Goal: Contribute content: Add original content to the website for others to see

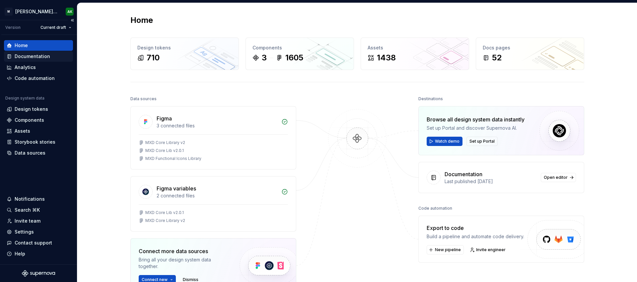
click at [30, 58] on div "Documentation" at bounding box center [33, 56] width 36 height 7
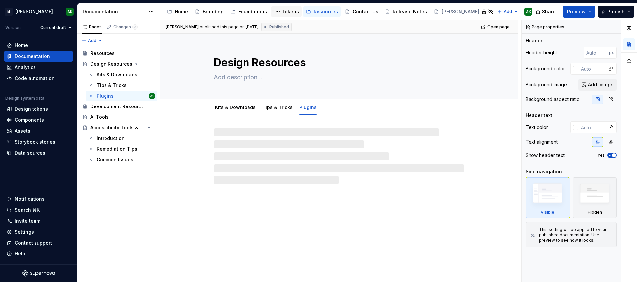
click at [284, 8] on div "Tokens" at bounding box center [290, 11] width 17 height 7
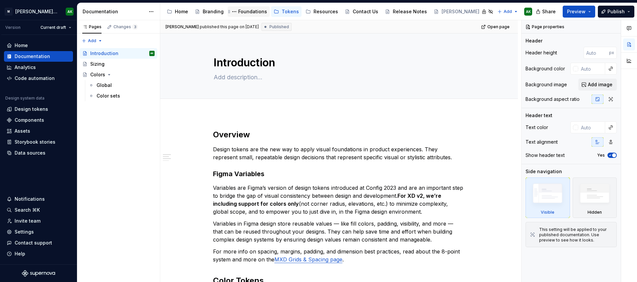
click at [252, 10] on div "Foundations" at bounding box center [252, 11] width 29 height 7
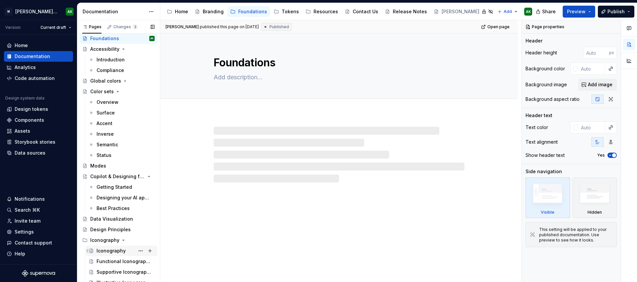
scroll to position [72, 0]
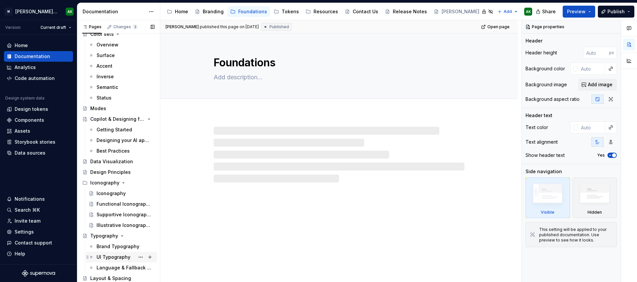
click at [105, 257] on div "UI Typography" at bounding box center [114, 257] width 34 height 7
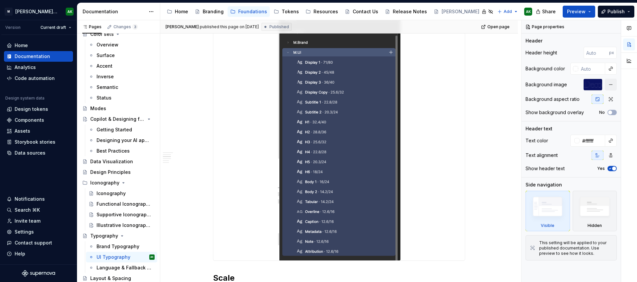
scroll to position [184, 0]
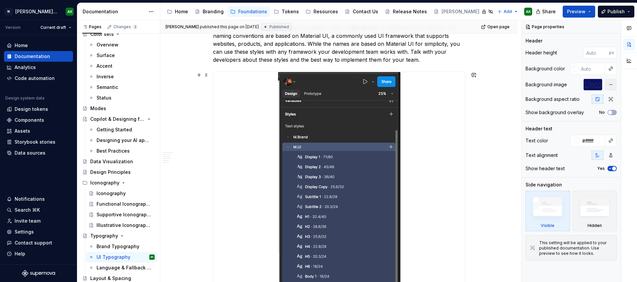
click at [345, 190] on img at bounding box center [339, 213] width 122 height 283
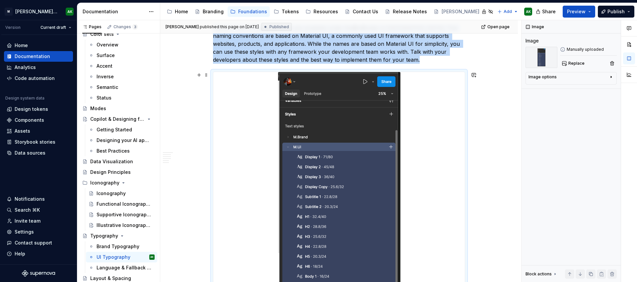
click at [449, 135] on div at bounding box center [338, 213] width 251 height 283
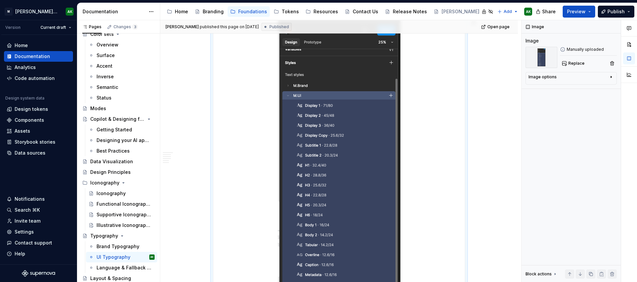
scroll to position [239, 0]
click at [594, 74] on div "Image options" at bounding box center [569, 78] width 80 height 8
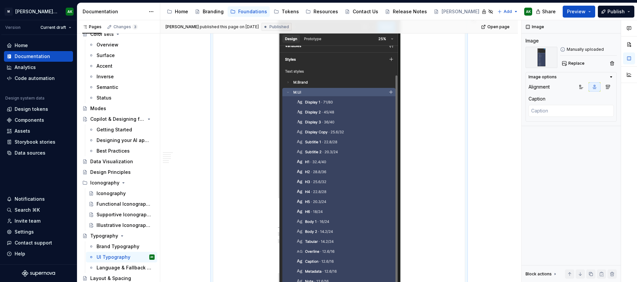
click at [404, 145] on div at bounding box center [338, 158] width 251 height 283
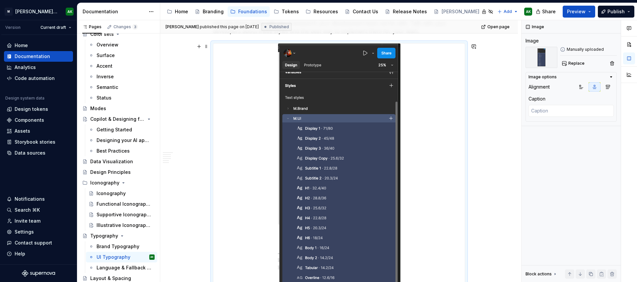
scroll to position [209, 0]
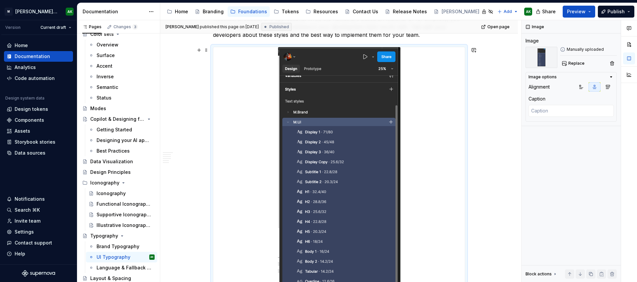
click at [342, 128] on img at bounding box center [339, 188] width 122 height 283
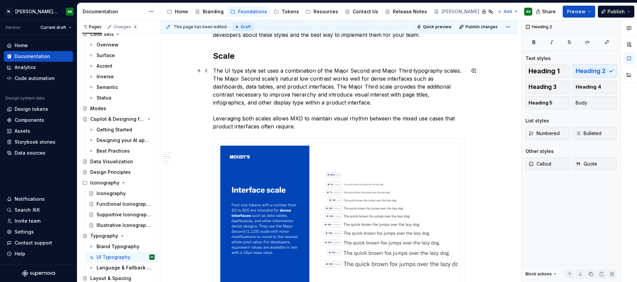
scroll to position [139, 0]
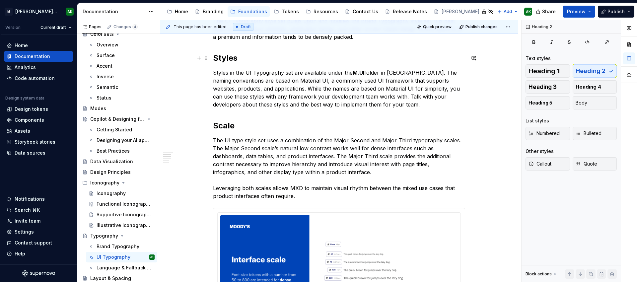
type textarea "*"
click at [379, 124] on h2 "Scale" at bounding box center [339, 125] width 252 height 11
click at [397, 107] on p "Styles in the UI Typography set are available under the M.UI folder in [GEOGRAP…" at bounding box center [339, 89] width 252 height 40
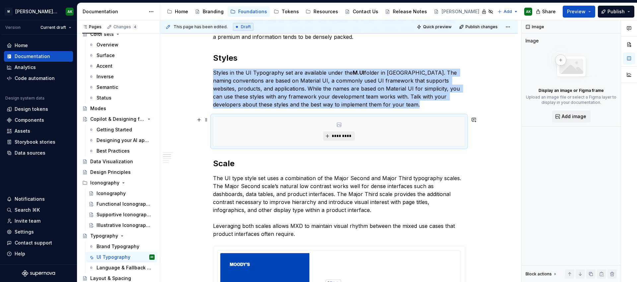
click at [336, 135] on span "*********" at bounding box center [341, 135] width 20 height 5
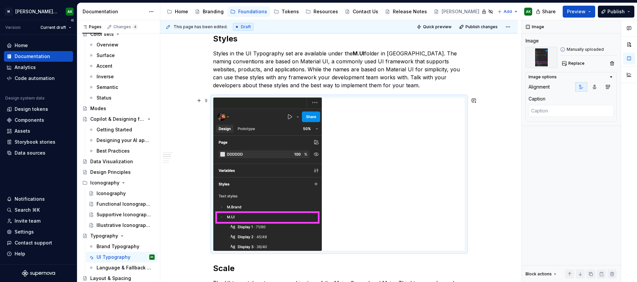
scroll to position [164, 0]
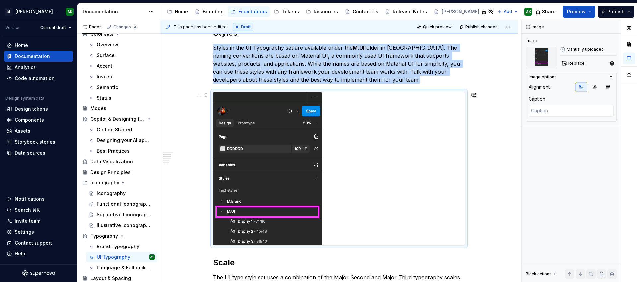
click at [315, 132] on img at bounding box center [267, 168] width 108 height 153
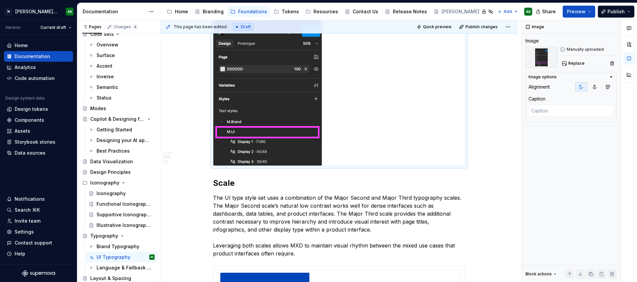
scroll to position [249, 0]
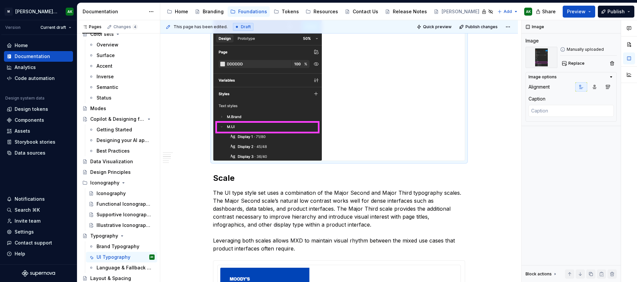
click at [31, 111] on div "Design tokens" at bounding box center [32, 109] width 34 height 7
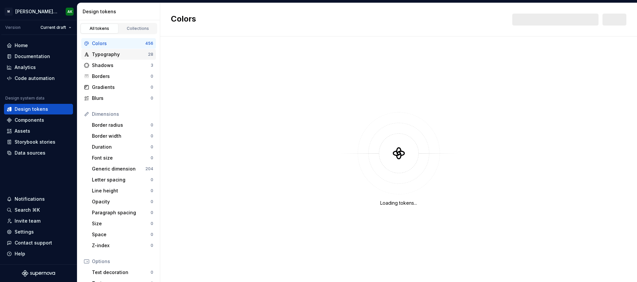
click at [111, 55] on div "Typography" at bounding box center [120, 54] width 56 height 7
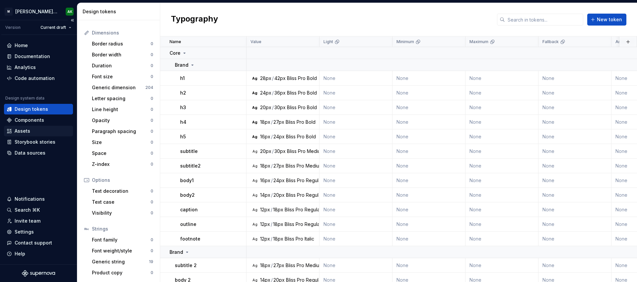
click at [33, 132] on div "Assets" at bounding box center [39, 131] width 64 height 7
click at [28, 151] on div "Data sources" at bounding box center [30, 153] width 31 height 7
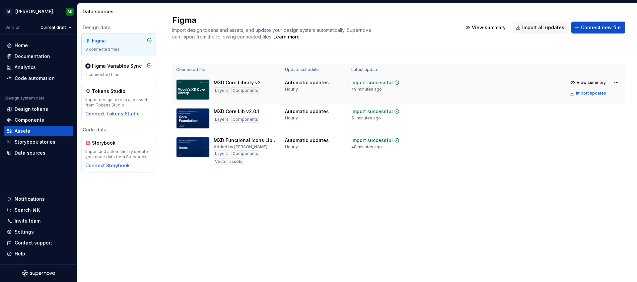
click at [443, 83] on td at bounding box center [445, 89] width 58 height 29
click at [584, 82] on span "View summary" at bounding box center [591, 82] width 29 height 5
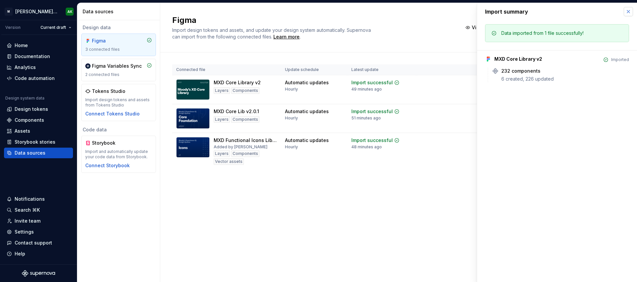
click at [627, 10] on button "button" at bounding box center [628, 11] width 9 height 9
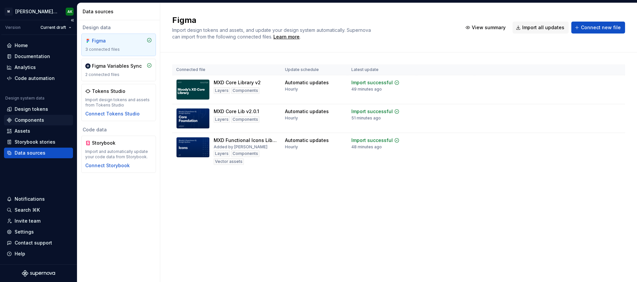
click at [32, 116] on div "Components" at bounding box center [38, 120] width 69 height 11
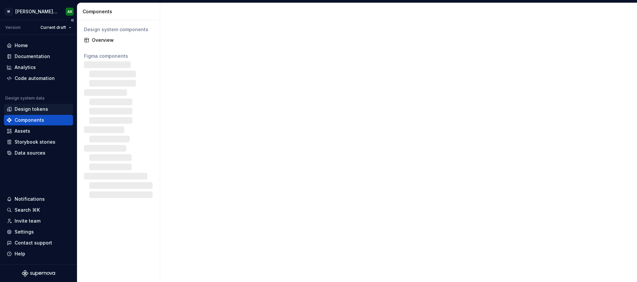
click at [37, 108] on div "Design tokens" at bounding box center [32, 109] width 34 height 7
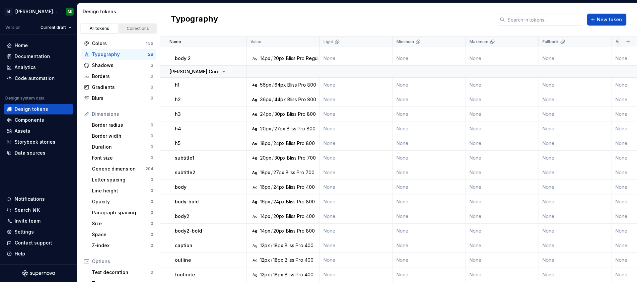
click at [142, 27] on div "Collections" at bounding box center [137, 28] width 33 height 5
click at [125, 26] on div "Collections" at bounding box center [137, 28] width 33 height 5
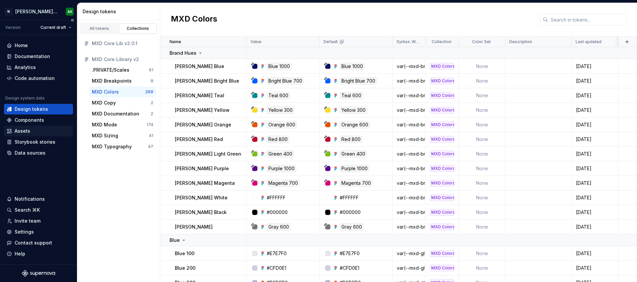
click at [15, 129] on div "Assets" at bounding box center [23, 131] width 16 height 7
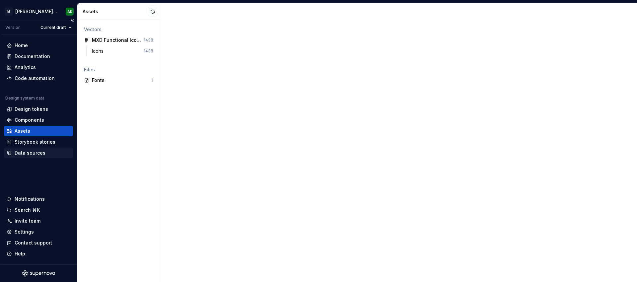
click at [22, 153] on div "Data sources" at bounding box center [30, 153] width 31 height 7
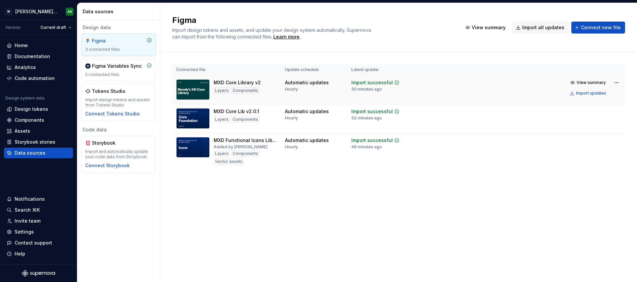
click at [449, 85] on td at bounding box center [445, 89] width 58 height 29
click at [614, 81] on html "[PERSON_NAME] Design System AK Version Current draft Home Documentation Analyti…" at bounding box center [318, 141] width 637 height 282
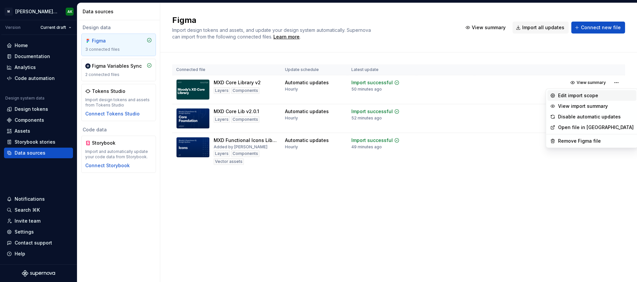
click at [581, 94] on div "Edit import scope" at bounding box center [596, 95] width 76 height 7
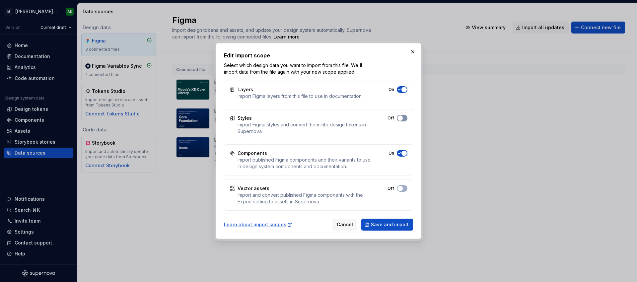
click at [399, 117] on span "button" at bounding box center [399, 117] width 5 height 5
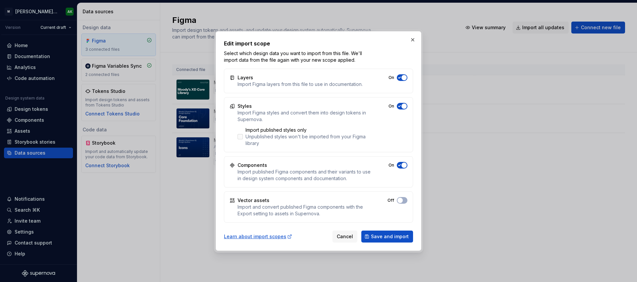
click at [263, 138] on div "Unpublished styles won't be imported from your Figma library" at bounding box center [309, 139] width 126 height 13
click at [376, 236] on span "Save and import" at bounding box center [390, 236] width 38 height 7
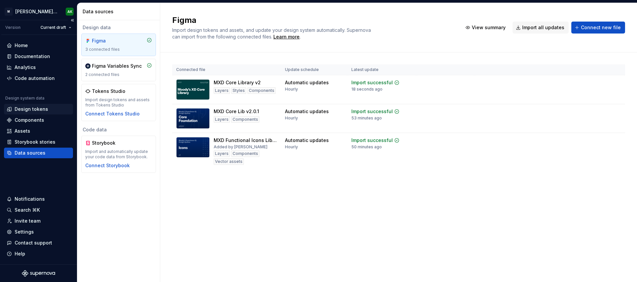
click at [27, 107] on div "Design tokens" at bounding box center [32, 109] width 34 height 7
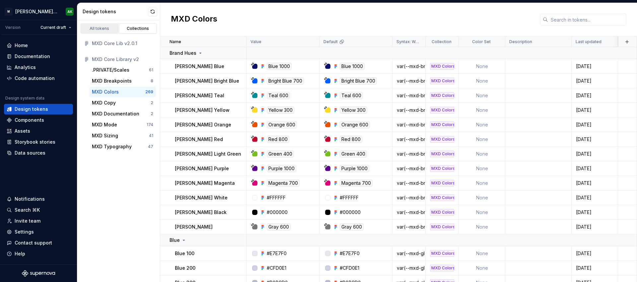
click at [98, 28] on div "All tokens" at bounding box center [99, 28] width 33 height 5
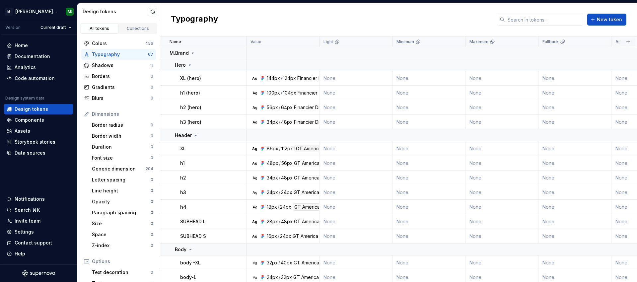
click at [101, 54] on div "Typography" at bounding box center [120, 54] width 56 height 7
click at [192, 51] on icon at bounding box center [192, 52] width 5 height 5
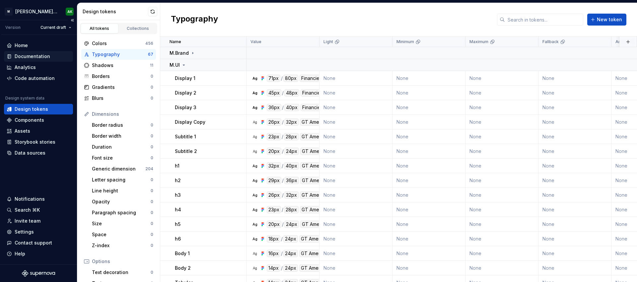
click at [26, 57] on div "Documentation" at bounding box center [33, 56] width 36 height 7
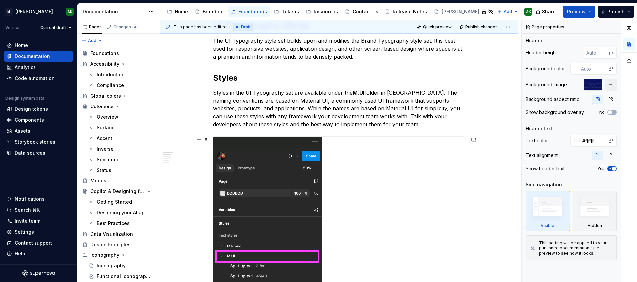
scroll to position [269, 0]
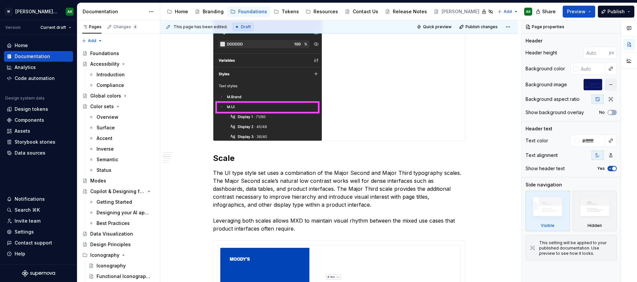
type textarea "*"
click at [355, 134] on div at bounding box center [338, 63] width 251 height 153
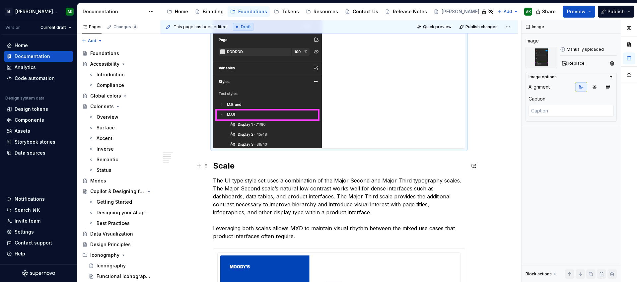
scroll to position [264, 0]
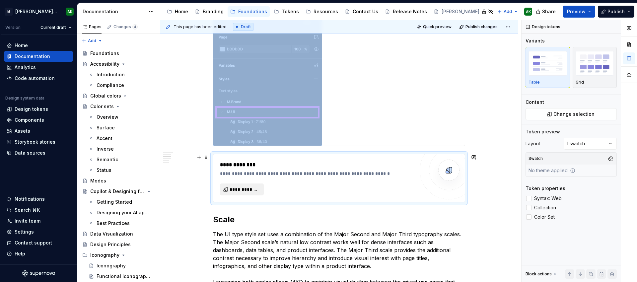
click at [244, 186] on button "**********" at bounding box center [242, 189] width 44 height 12
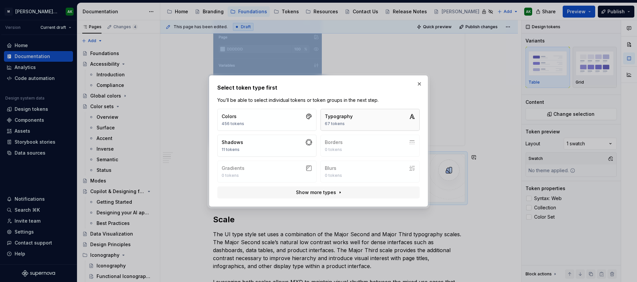
click at [352, 117] on button "Typography 67 tokens" at bounding box center [370, 120] width 99 height 22
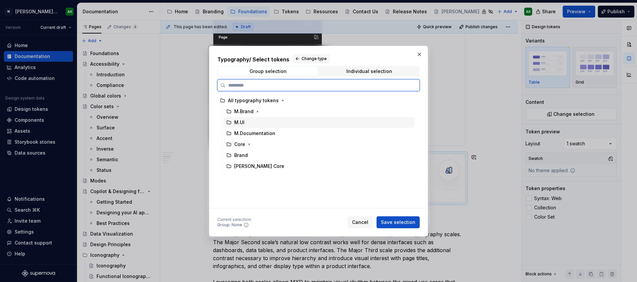
click at [237, 122] on div "M.UI" at bounding box center [239, 122] width 10 height 7
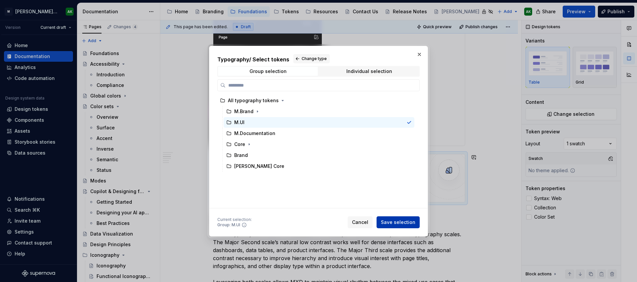
click at [398, 220] on span "Save selection" at bounding box center [398, 222] width 35 height 7
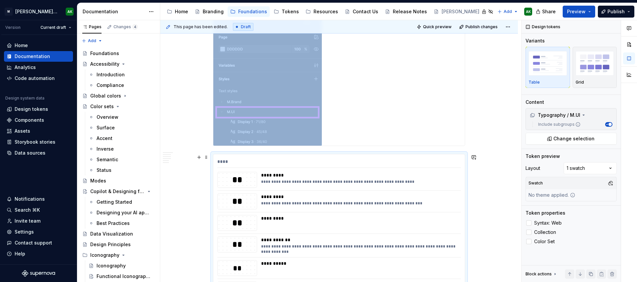
scroll to position [397, 0]
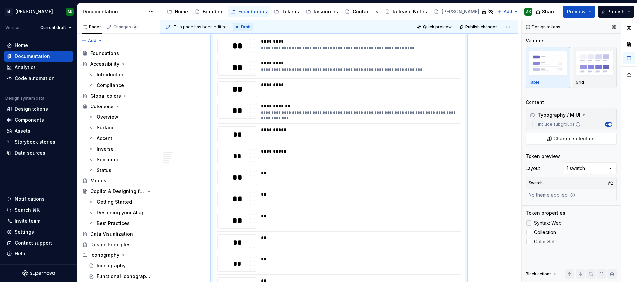
click at [529, 224] on div at bounding box center [528, 222] width 5 height 5
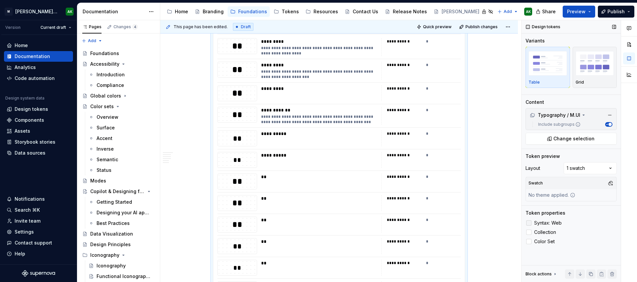
click at [529, 223] on icon at bounding box center [529, 223] width 0 height 0
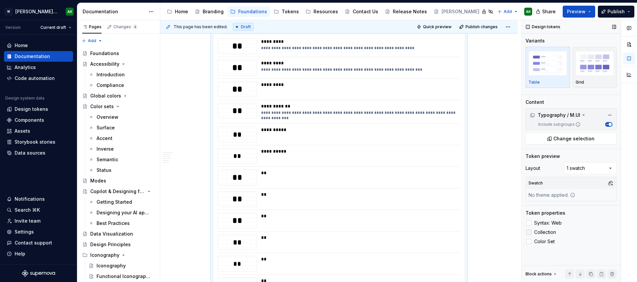
click at [529, 232] on div at bounding box center [528, 232] width 5 height 5
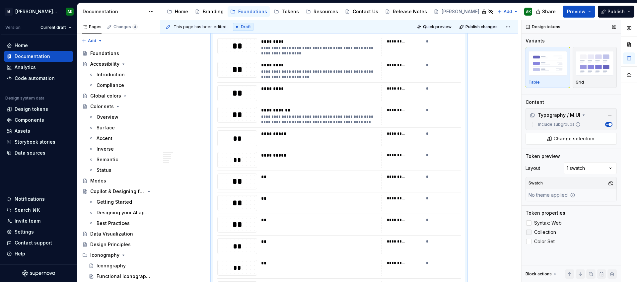
click at [529, 232] on icon at bounding box center [529, 232] width 0 height 0
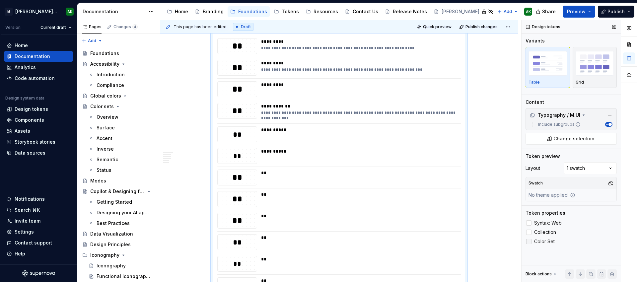
click at [530, 241] on div at bounding box center [528, 241] width 5 height 5
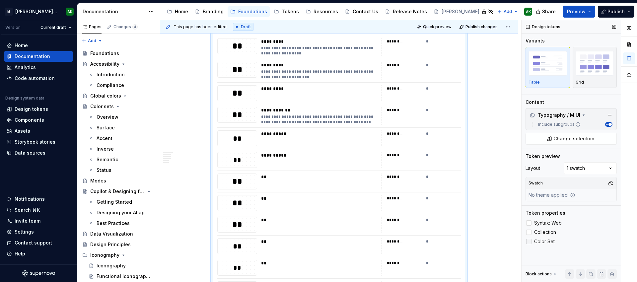
click at [529, 242] on polyline at bounding box center [529, 242] width 0 height 0
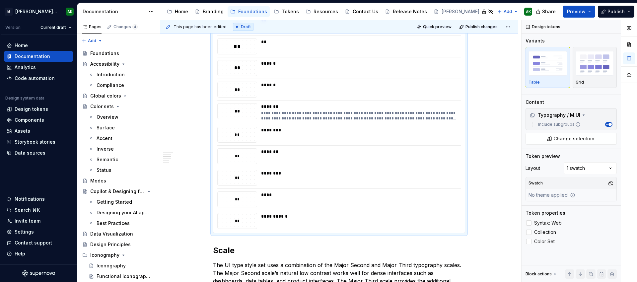
scroll to position [661, 0]
click at [599, 167] on div "Comments Open comments No comments yet Select ‘Comment’ from the block context …" at bounding box center [579, 151] width 115 height 262
click at [598, 167] on div "Comments Open comments No comments yet Select ‘Comment’ from the block context …" at bounding box center [579, 151] width 115 height 262
click at [611, 181] on button "button" at bounding box center [610, 183] width 9 height 9
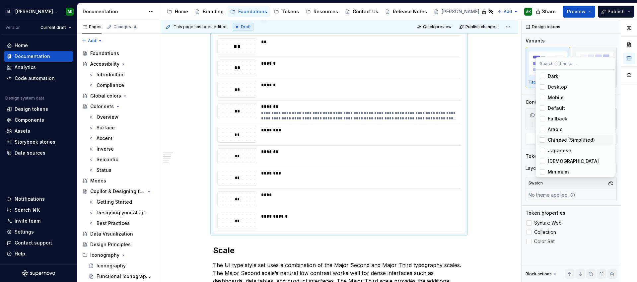
scroll to position [5, 0]
click at [559, 113] on div "Fallback" at bounding box center [558, 113] width 20 height 7
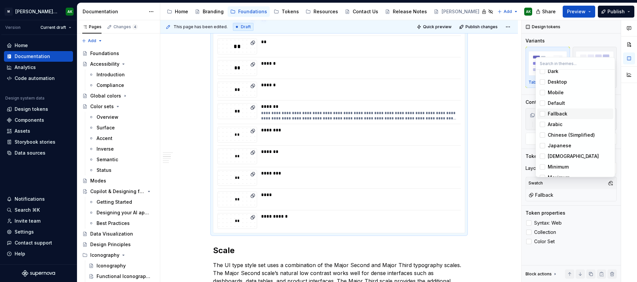
click at [562, 112] on div "Fallback" at bounding box center [558, 113] width 20 height 7
click at [502, 175] on html "[PERSON_NAME] Design System AK Version Current draft Home Documentation Analyti…" at bounding box center [318, 141] width 637 height 282
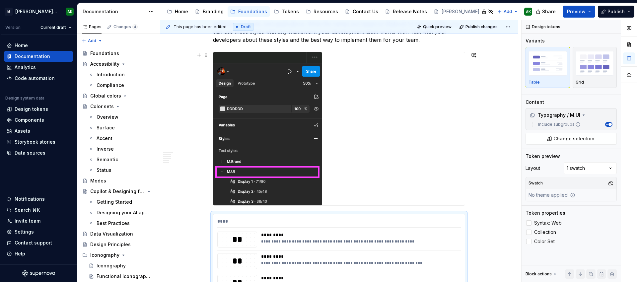
scroll to position [314, 0]
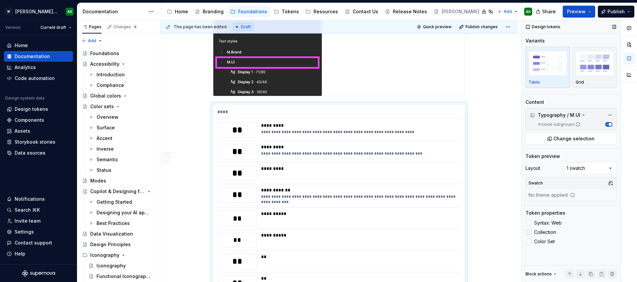
click at [531, 232] on div at bounding box center [528, 232] width 5 height 5
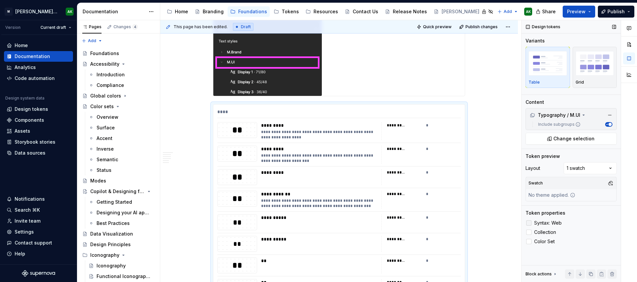
click at [530, 222] on div at bounding box center [528, 222] width 5 height 5
click at [529, 223] on polyline at bounding box center [529, 223] width 0 height 0
click at [529, 232] on icon at bounding box center [529, 232] width 0 height 0
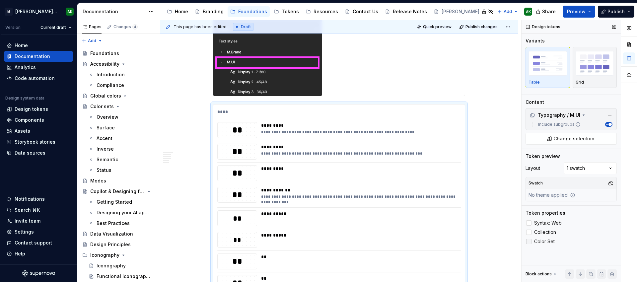
click at [531, 242] on div at bounding box center [528, 241] width 5 height 5
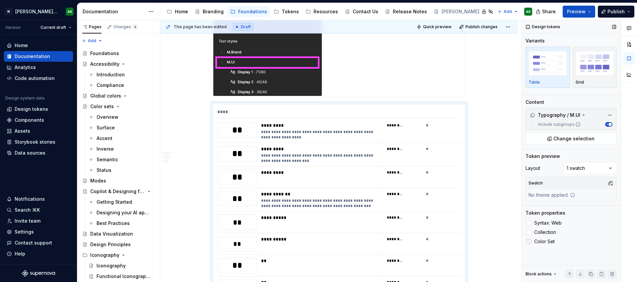
click at [529, 242] on icon at bounding box center [529, 242] width 0 height 0
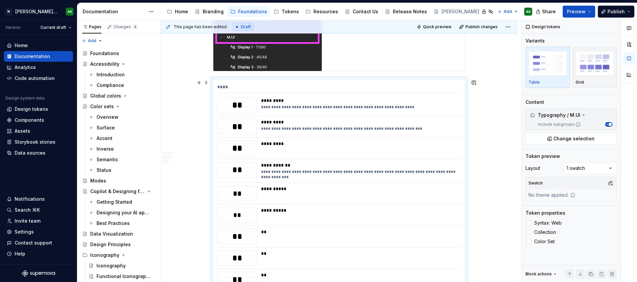
scroll to position [458, 0]
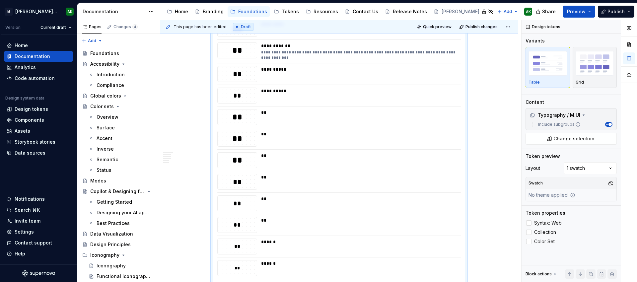
click at [334, 151] on div "**********" at bounding box center [338, 185] width 251 height 451
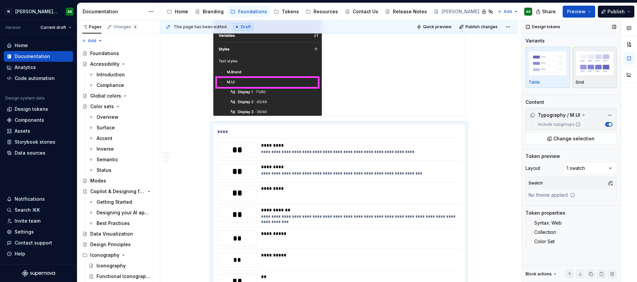
click at [584, 64] on img "button" at bounding box center [595, 63] width 38 height 24
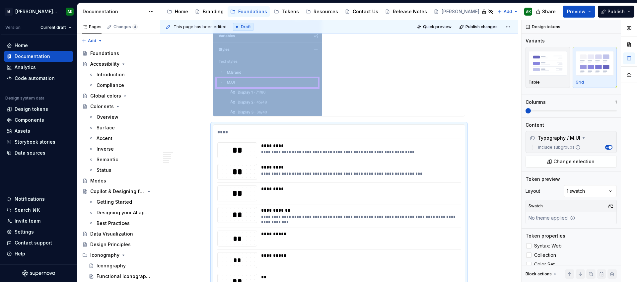
scroll to position [293, 0]
click at [586, 13] on span "Preview" at bounding box center [576, 11] width 19 height 7
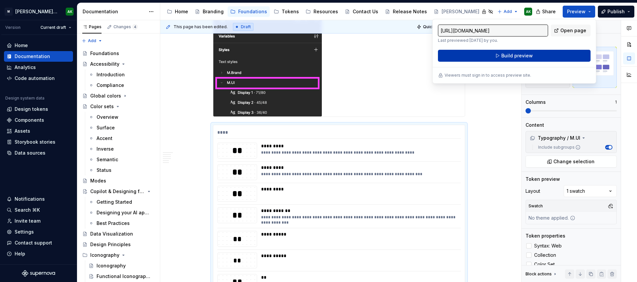
click at [519, 55] on span "Build preview" at bounding box center [517, 55] width 32 height 7
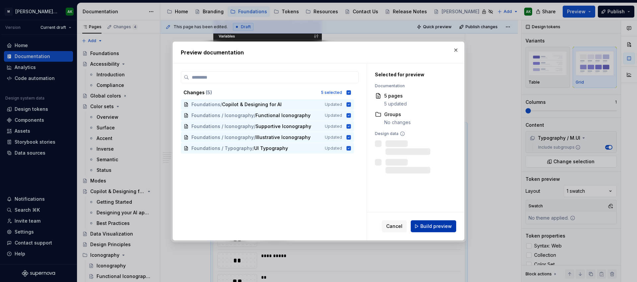
click at [436, 224] on span "Build preview" at bounding box center [436, 226] width 32 height 7
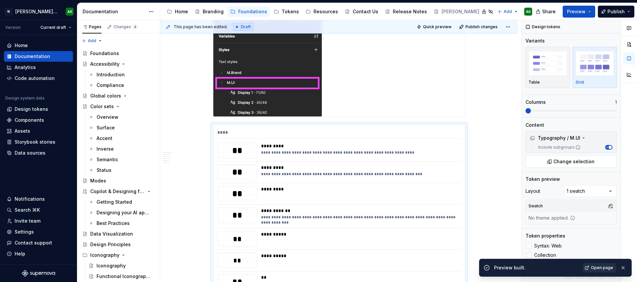
click at [597, 269] on span "Open page" at bounding box center [602, 267] width 22 height 5
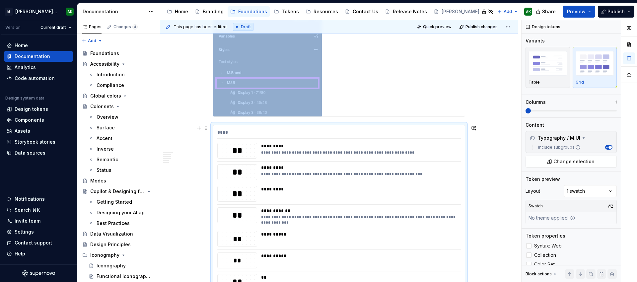
click at [242, 150] on div "**" at bounding box center [237, 150] width 39 height 11
click at [544, 67] on img "button" at bounding box center [548, 63] width 38 height 24
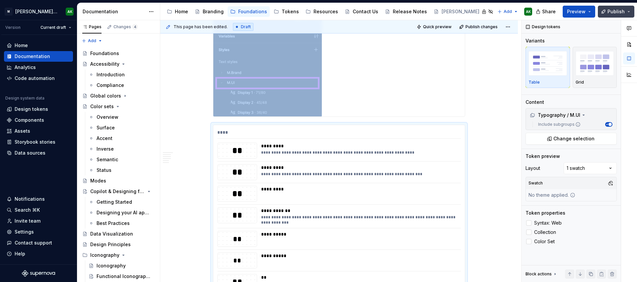
scroll to position [397, 0]
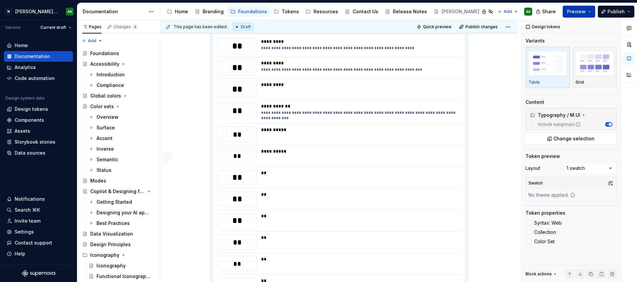
click at [583, 9] on span "Preview" at bounding box center [576, 11] width 19 height 7
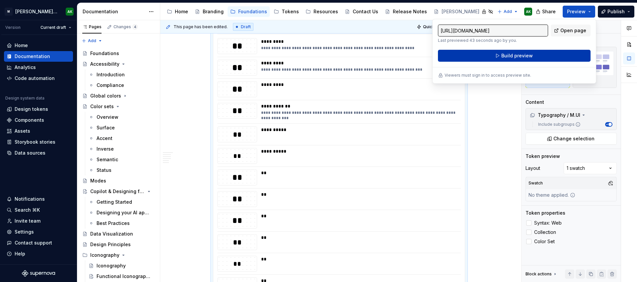
click at [550, 54] on button "Build preview" at bounding box center [514, 56] width 153 height 12
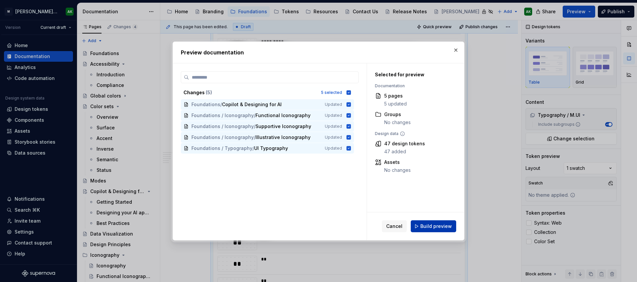
click at [427, 227] on span "Build preview" at bounding box center [436, 226] width 32 height 7
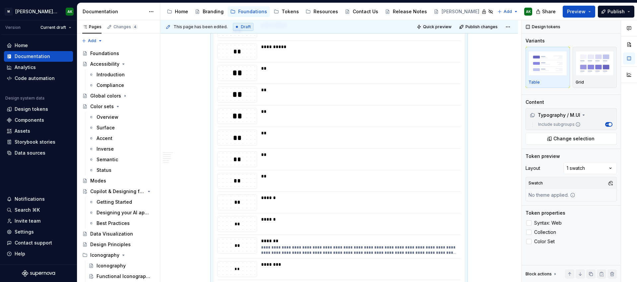
scroll to position [442, 0]
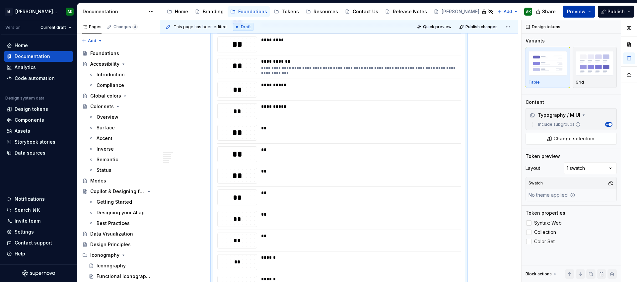
click at [584, 11] on span "Preview" at bounding box center [576, 11] width 19 height 7
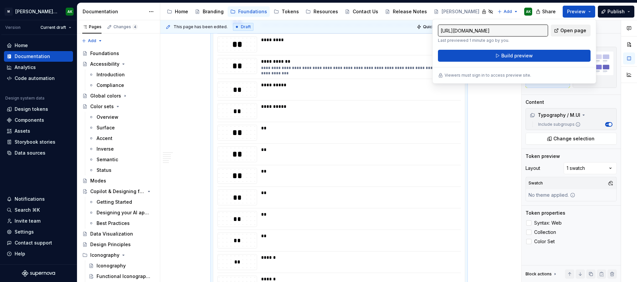
click at [581, 31] on span "Open page" at bounding box center [573, 30] width 26 height 7
click at [19, 153] on div "Data sources" at bounding box center [30, 153] width 31 height 7
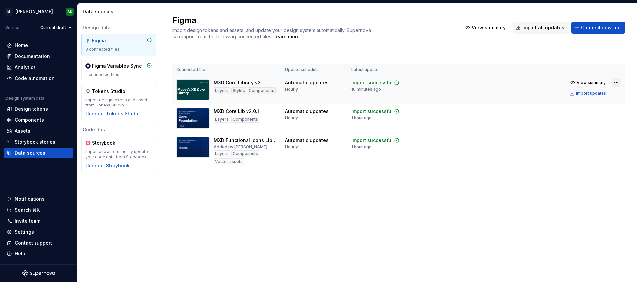
click at [616, 81] on html "[PERSON_NAME] Design System AK Version Current draft Home Documentation Analyti…" at bounding box center [318, 141] width 637 height 282
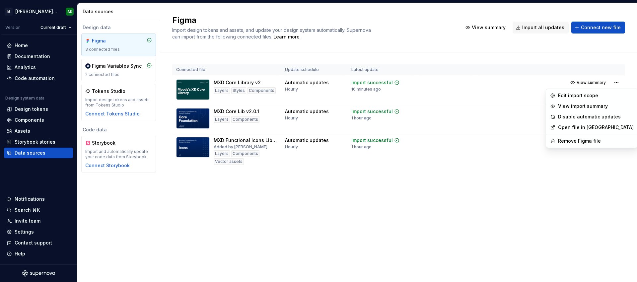
click at [616, 81] on html "[PERSON_NAME] Design System AK Version Current draft Home Documentation Analyti…" at bounding box center [318, 141] width 637 height 282
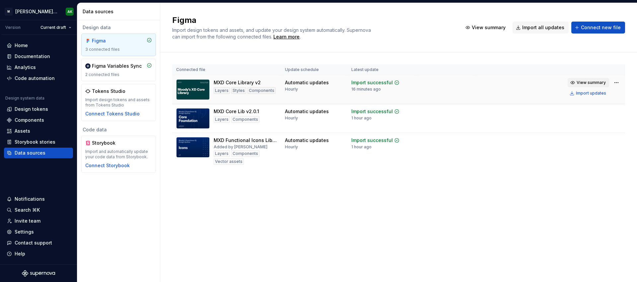
click at [597, 81] on span "View summary" at bounding box center [591, 82] width 29 height 5
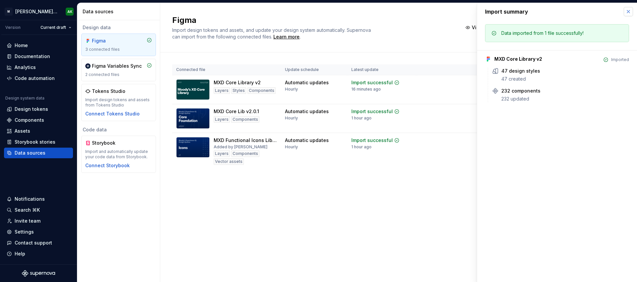
click at [630, 10] on button "button" at bounding box center [628, 11] width 9 height 9
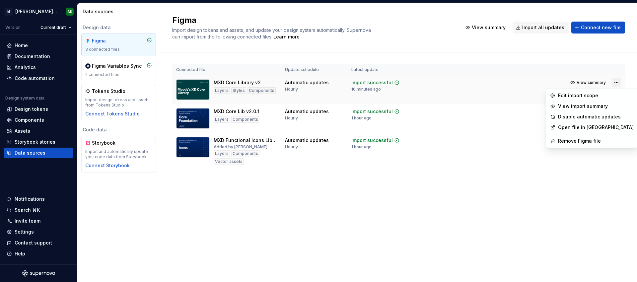
click at [618, 80] on html "[PERSON_NAME] Design System AK Version Current draft Home Documentation Analyti…" at bounding box center [318, 141] width 637 height 282
click at [596, 94] on div "Edit import scope" at bounding box center [596, 95] width 76 height 7
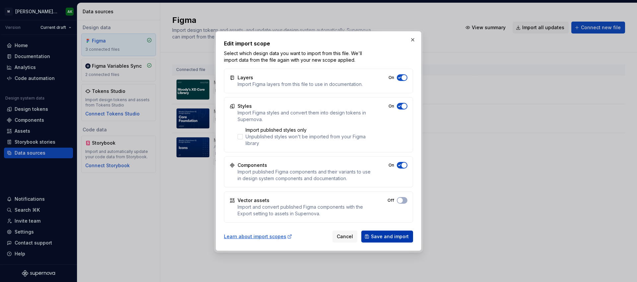
click at [395, 233] on button "Save and import" at bounding box center [387, 237] width 52 height 12
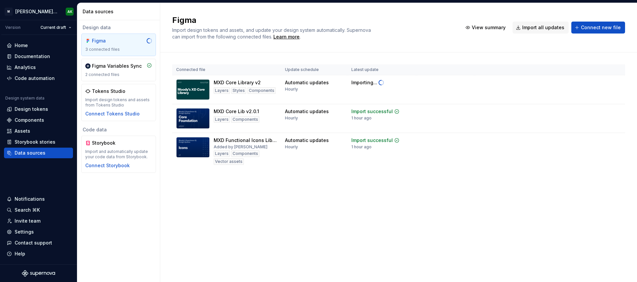
click at [379, 198] on div "Figma Import design tokens and assets, and update your design system automatica…" at bounding box center [398, 142] width 477 height 279
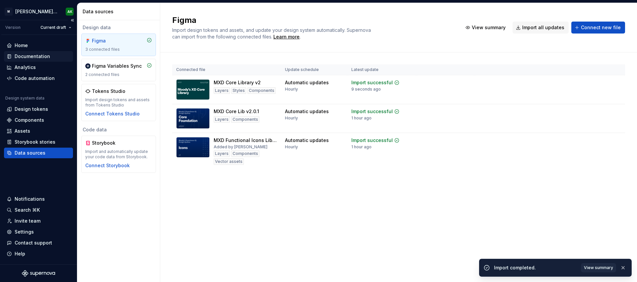
click at [20, 55] on div "Documentation" at bounding box center [33, 56] width 36 height 7
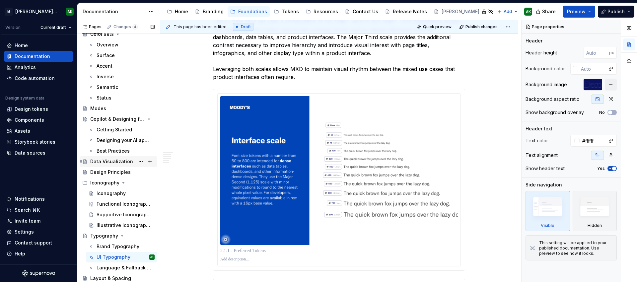
scroll to position [47, 0]
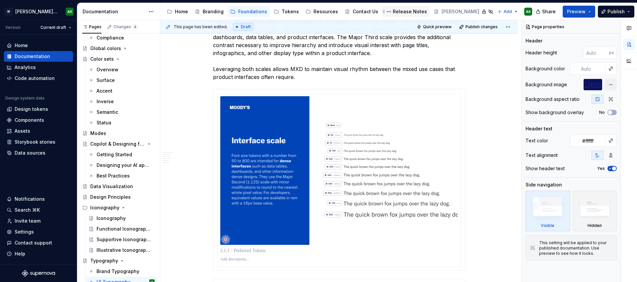
click at [412, 10] on div "Release Notes" at bounding box center [410, 11] width 34 height 7
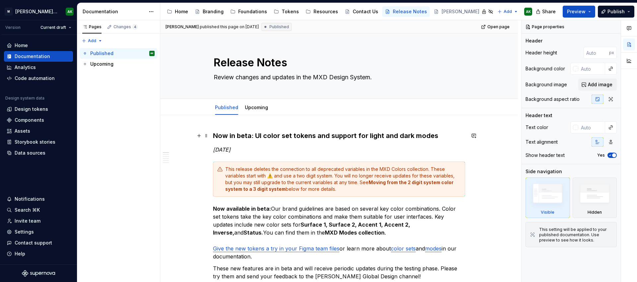
click at [213, 134] on h3 "Now in beta: UI color set tokens and support for light and dark modes" at bounding box center [339, 135] width 252 height 9
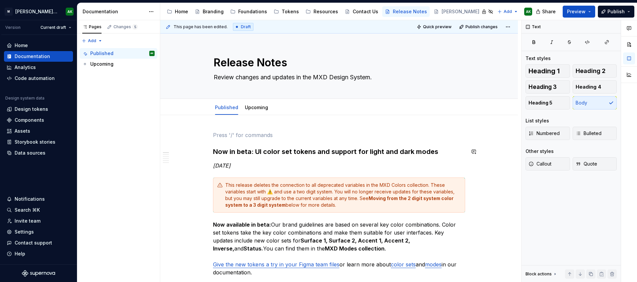
type textarea "*"
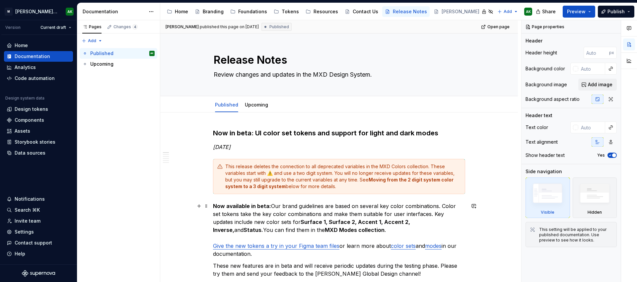
scroll to position [5, 0]
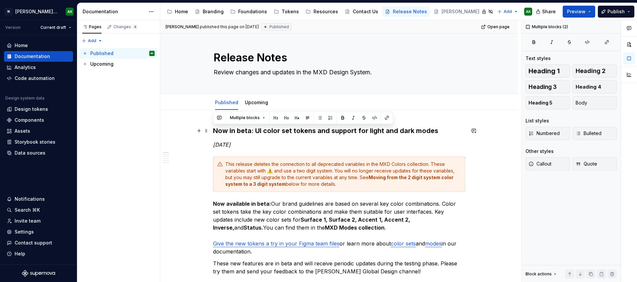
drag, startPoint x: 269, startPoint y: 141, endPoint x: 210, endPoint y: 132, distance: 59.8
copy div "Now in beta: UI color set tokens and support for light and dark modes [DATE]"
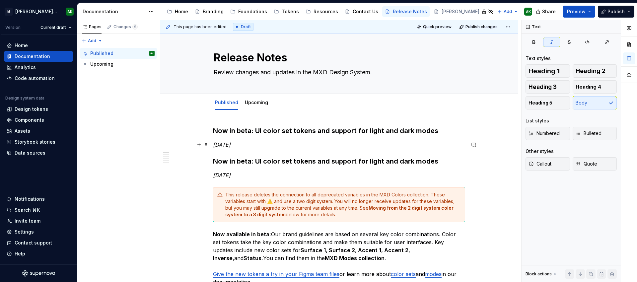
click at [231, 144] on em "[DATE]" at bounding box center [222, 144] width 18 height 7
click at [259, 130] on h3 "Now in beta: UI color set tokens and support for light and dark modes" at bounding box center [339, 130] width 252 height 9
click at [244, 132] on h3 "Now in beta: UI color set tokens and support for light and dark modes" at bounding box center [339, 130] width 252 height 9
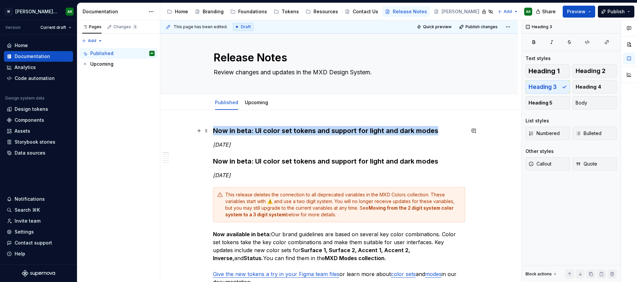
click at [244, 132] on h3 "Now in beta: UI color set tokens and support for light and dark modes" at bounding box center [339, 130] width 252 height 9
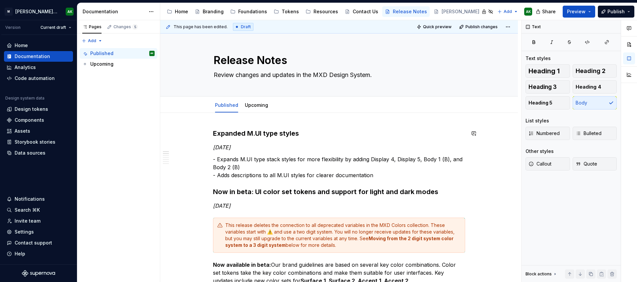
scroll to position [0, 0]
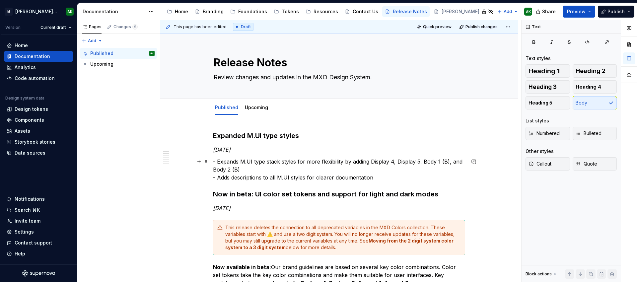
click at [216, 162] on p "- Expands M.UI type stack styles for more flexibility by adding Display 4, Disp…" at bounding box center [339, 170] width 252 height 24
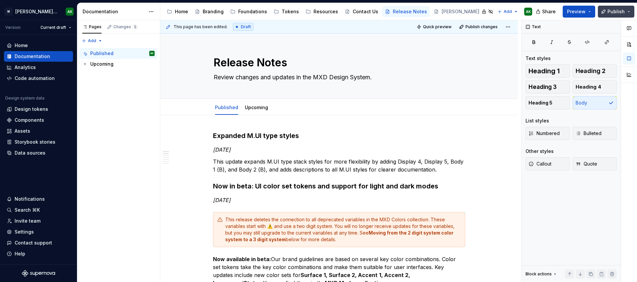
click at [620, 9] on span "Publish" at bounding box center [616, 11] width 17 height 7
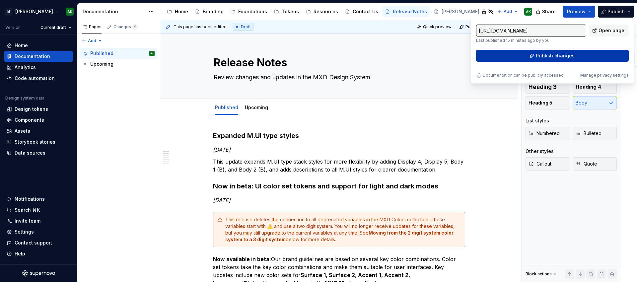
click at [578, 53] on button "Publish changes" at bounding box center [552, 56] width 153 height 12
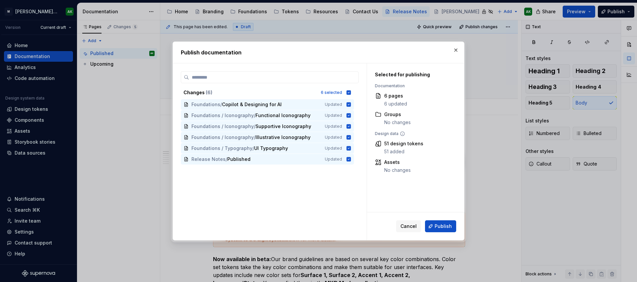
drag, startPoint x: 446, startPoint y: 225, endPoint x: 451, endPoint y: 228, distance: 5.4
click at [446, 225] on span "Publish" at bounding box center [443, 226] width 17 height 7
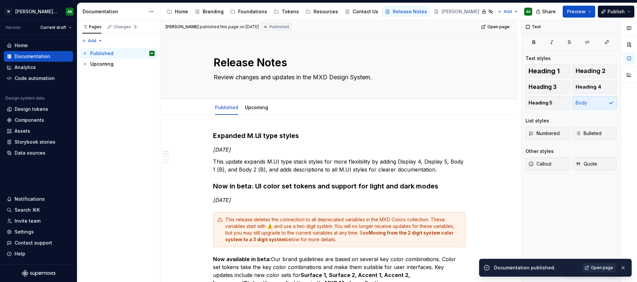
click at [594, 268] on span "Open page" at bounding box center [602, 267] width 22 height 5
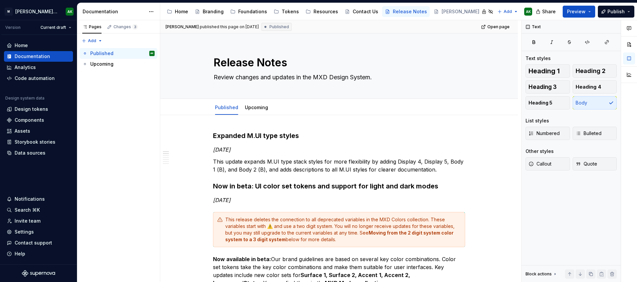
type textarea "*"
